Goal: Find specific page/section: Find specific page/section

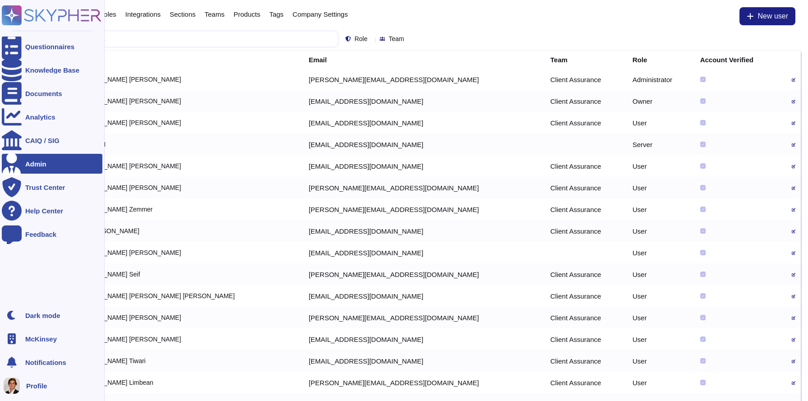
click at [18, 337] on div at bounding box center [12, 339] width 20 height 20
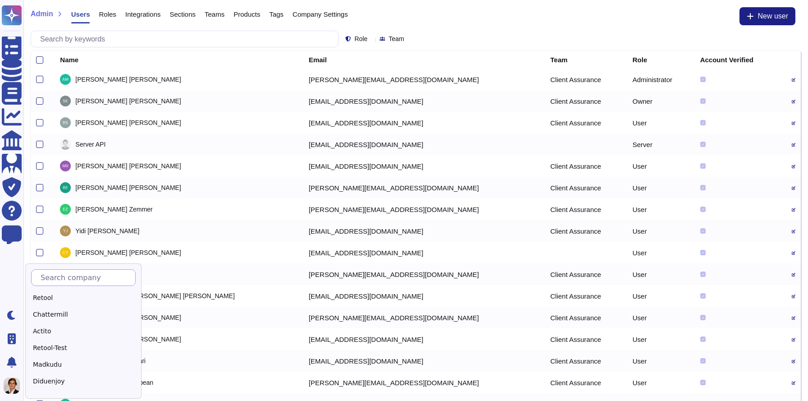
click at [64, 277] on input "text" at bounding box center [85, 278] width 99 height 16
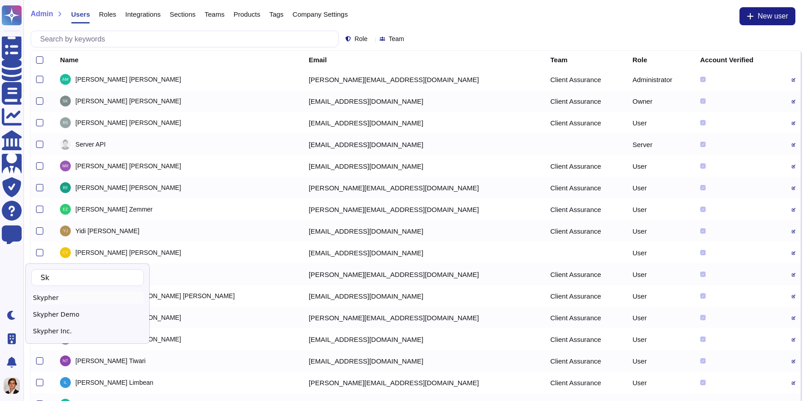
type input "Sk"
click at [67, 296] on div "Skypher" at bounding box center [87, 297] width 113 height 13
